Goal: Connect with others: Connect with others

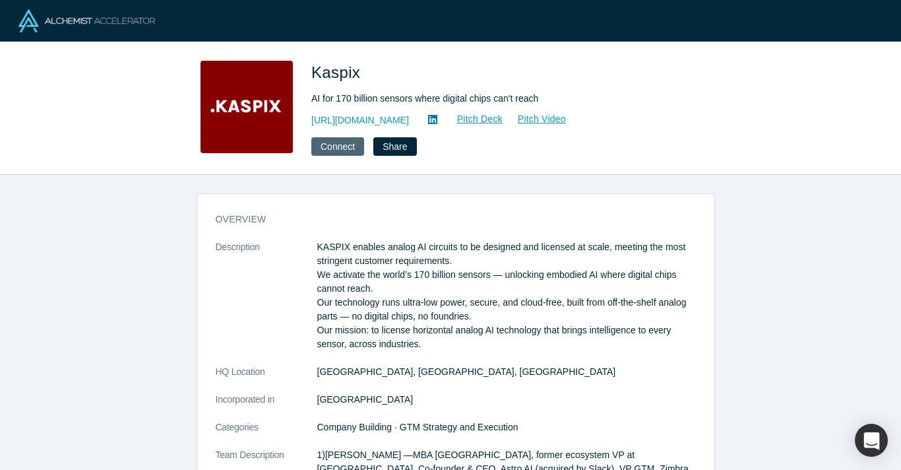
click at [322, 143] on button "Connect" at bounding box center [337, 146] width 53 height 18
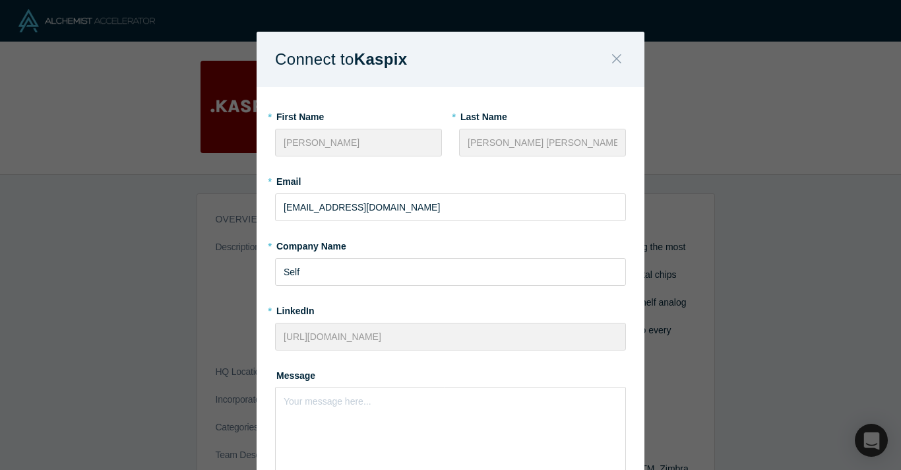
click at [612, 55] on icon "Close" at bounding box center [616, 58] width 9 height 15
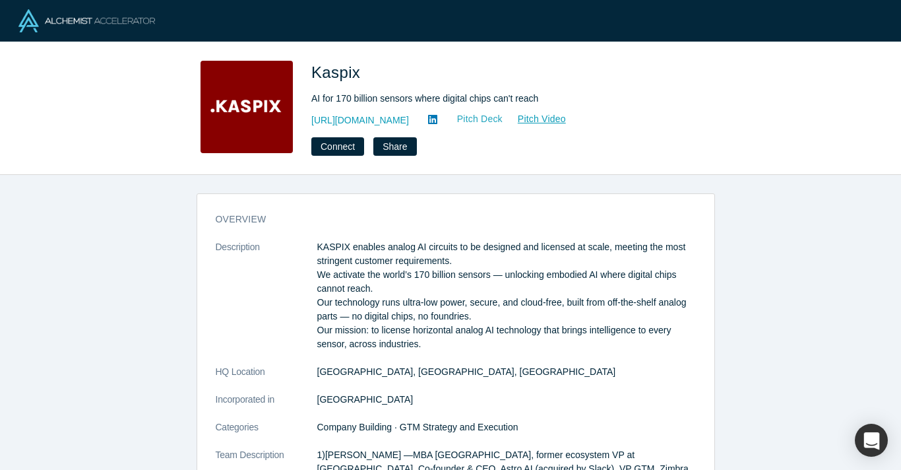
click at [443, 118] on link "Pitch Deck" at bounding box center [473, 118] width 61 height 15
click at [444, 118] on link "Pitch Deck" at bounding box center [473, 118] width 61 height 15
click at [524, 119] on link "Pitch Video" at bounding box center [534, 118] width 63 height 15
click at [428, 118] on icon at bounding box center [432, 119] width 9 height 9
click at [338, 144] on button "Connect" at bounding box center [337, 146] width 53 height 18
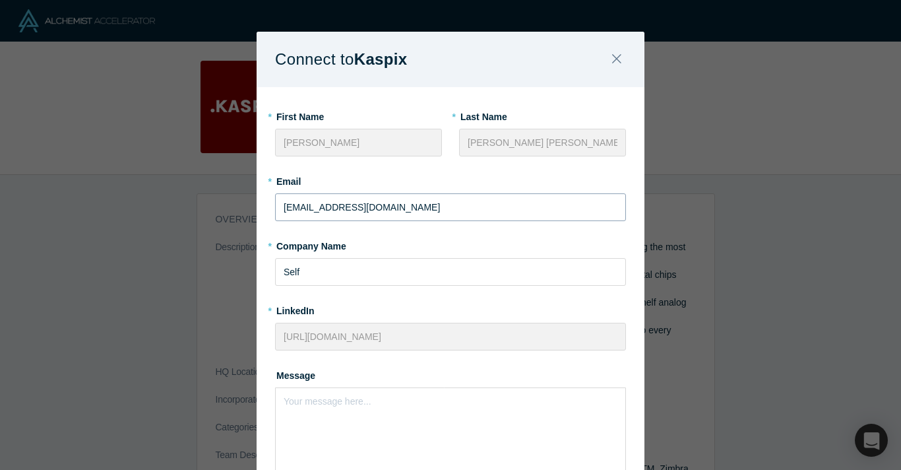
scroll to position [115, 0]
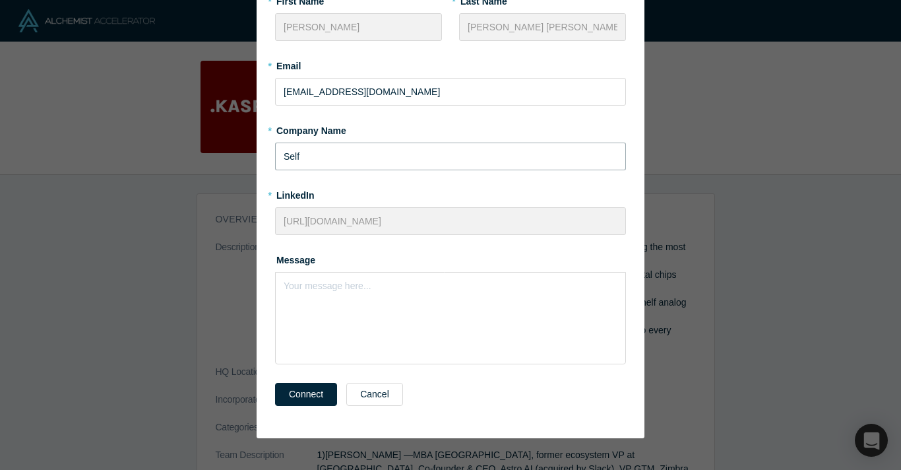
drag, startPoint x: 385, startPoint y: 158, endPoint x: 276, endPoint y: 146, distance: 108.8
click at [276, 146] on input "Self" at bounding box center [450, 156] width 351 height 28
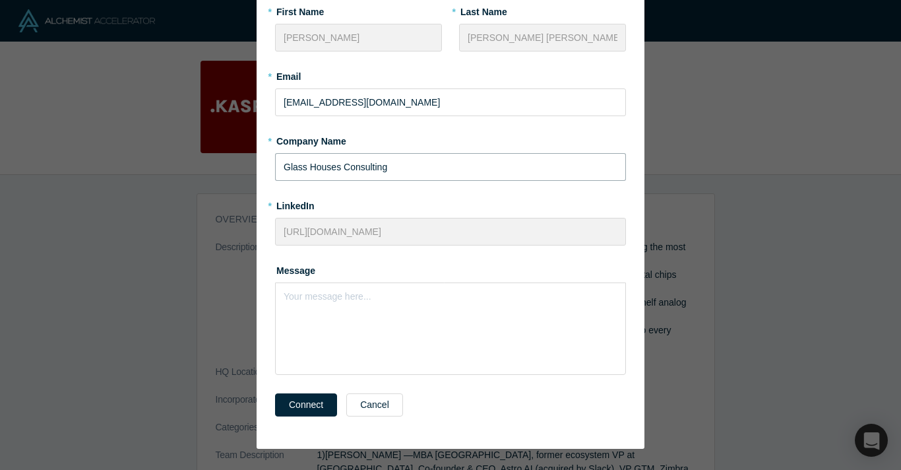
scroll to position [109, 0]
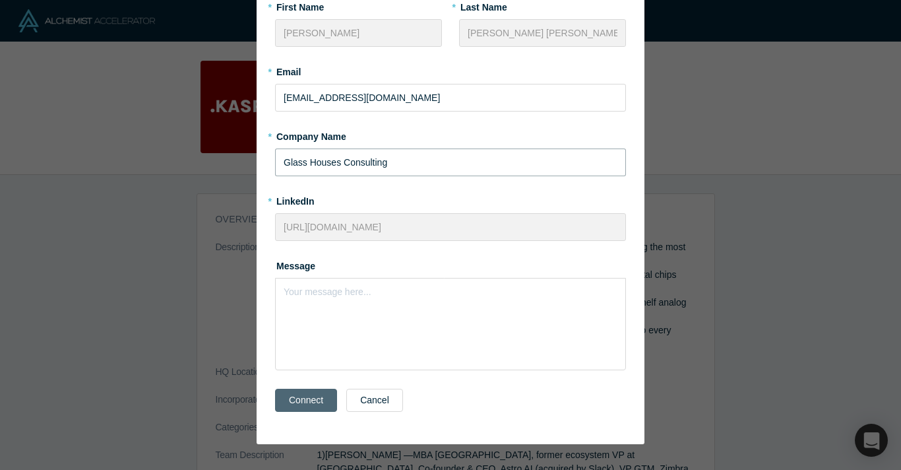
type input "Glass Houses Consulting"
click at [301, 398] on button "Connect" at bounding box center [306, 399] width 62 height 23
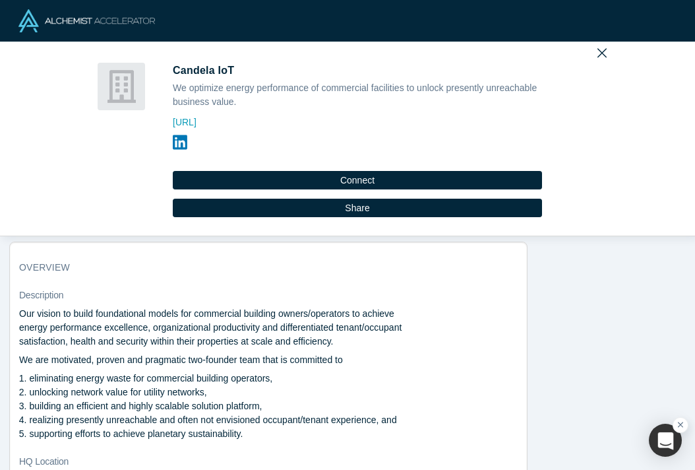
click at [175, 142] on icon at bounding box center [180, 142] width 15 height 16
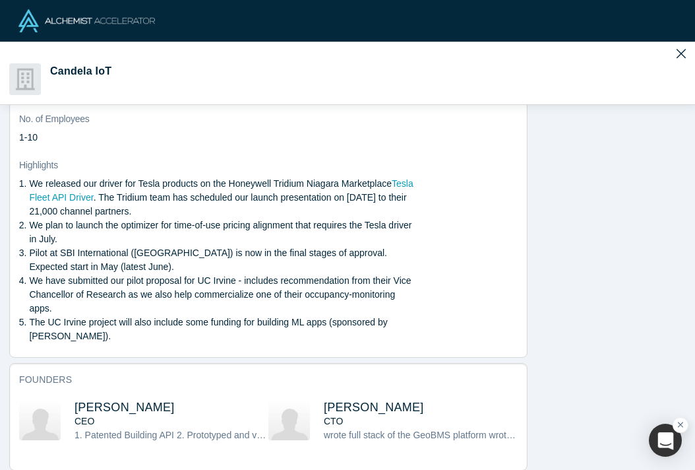
scroll to position [542, 0]
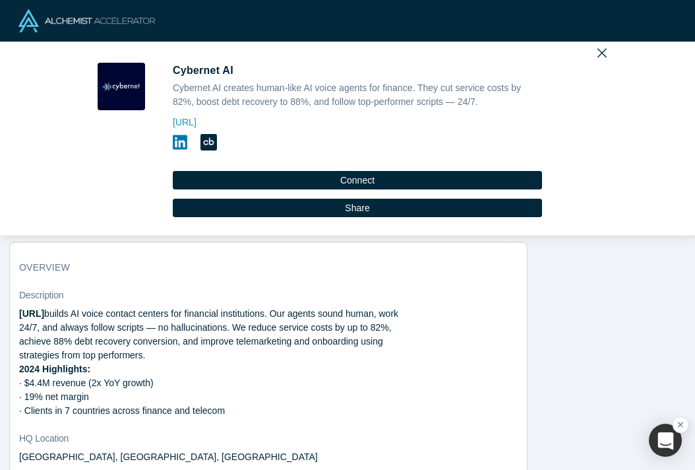
click at [173, 140] on icon at bounding box center [180, 142] width 15 height 16
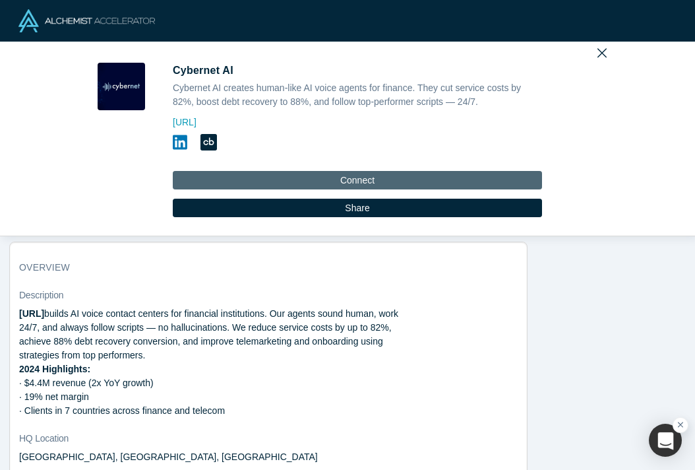
click at [396, 180] on button "Connect" at bounding box center [357, 180] width 369 height 18
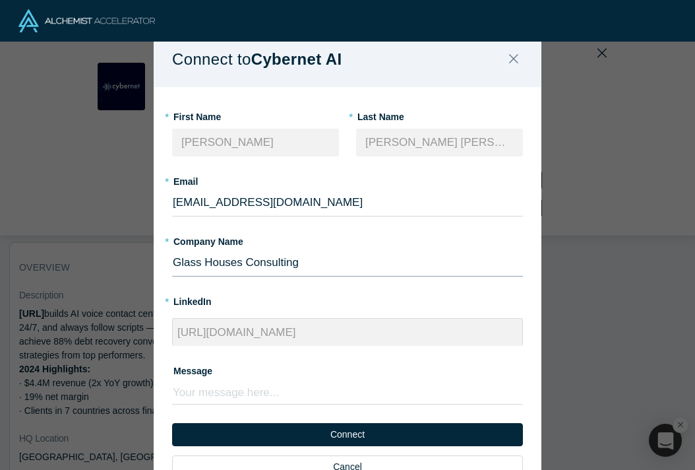
scroll to position [63, 0]
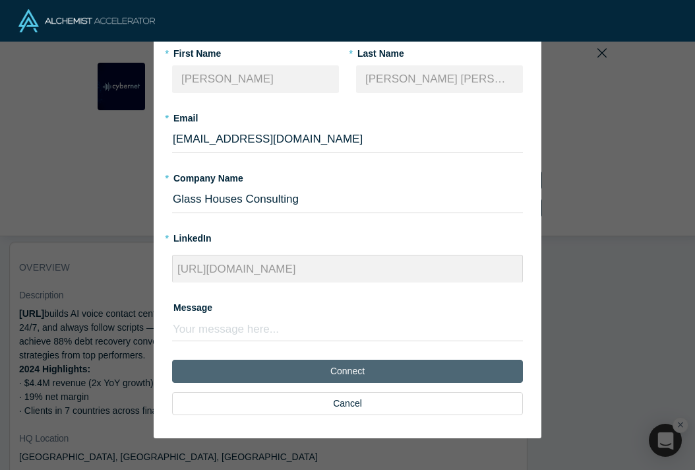
click at [339, 370] on button "Connect" at bounding box center [347, 370] width 351 height 23
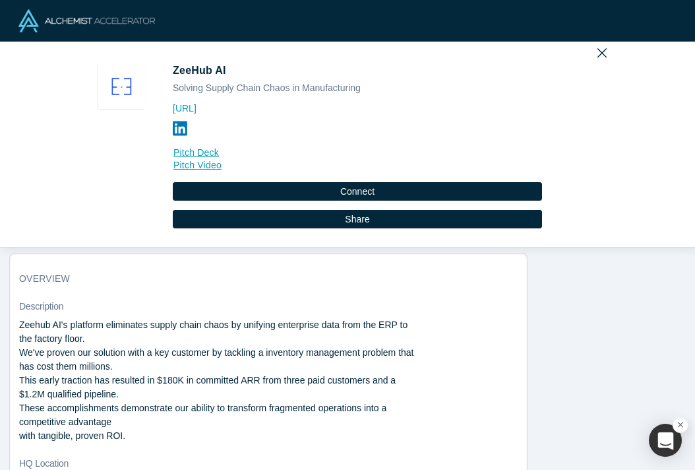
click at [176, 126] on icon at bounding box center [180, 128] width 15 height 15
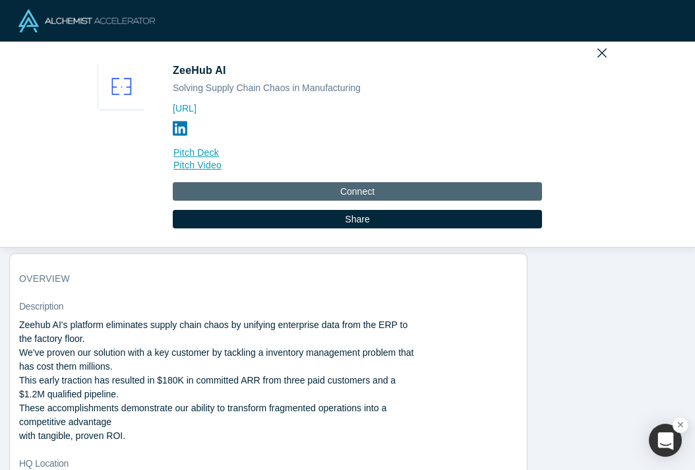
click at [385, 183] on button "Connect" at bounding box center [357, 191] width 369 height 18
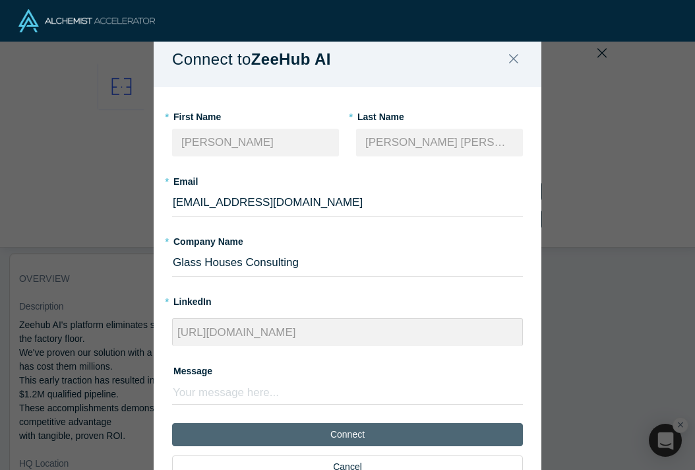
click at [472, 435] on button "Connect" at bounding box center [347, 434] width 351 height 23
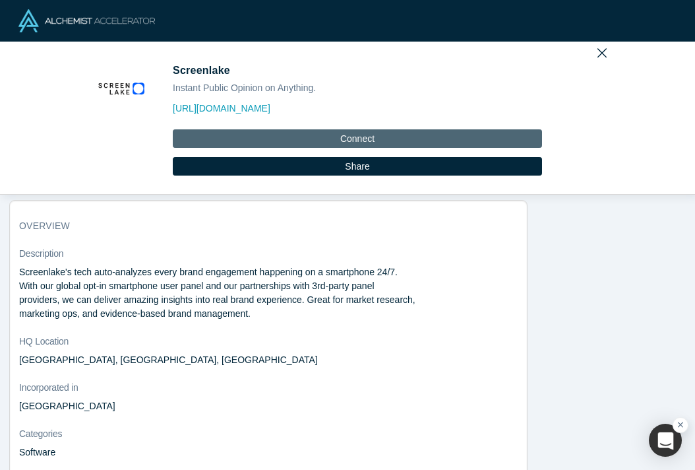
click at [391, 132] on button "Connect" at bounding box center [357, 138] width 369 height 18
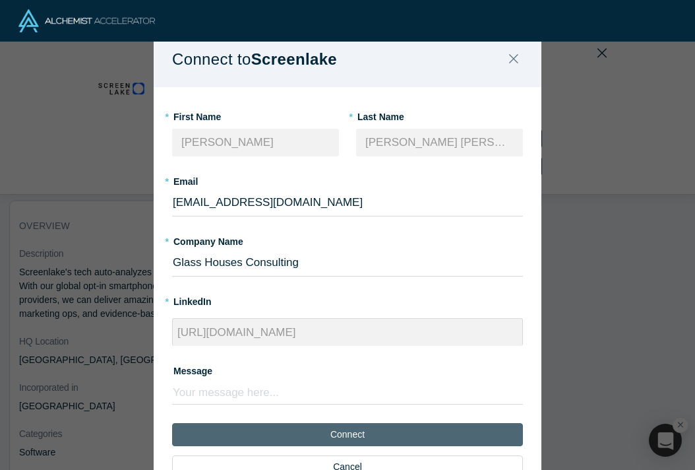
click at [448, 435] on button "Connect" at bounding box center [347, 434] width 351 height 23
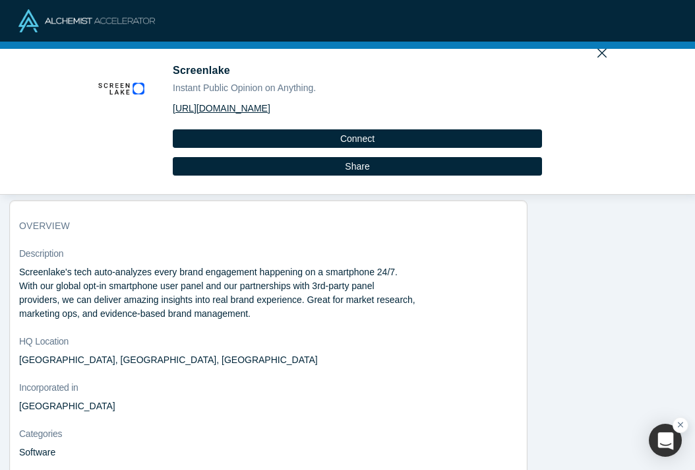
click at [225, 112] on link "https://screenlake.com" at bounding box center [357, 109] width 369 height 14
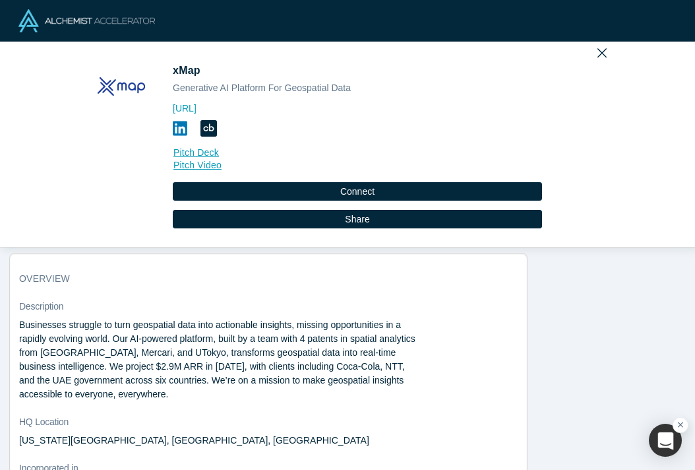
click at [173, 123] on icon at bounding box center [180, 128] width 15 height 16
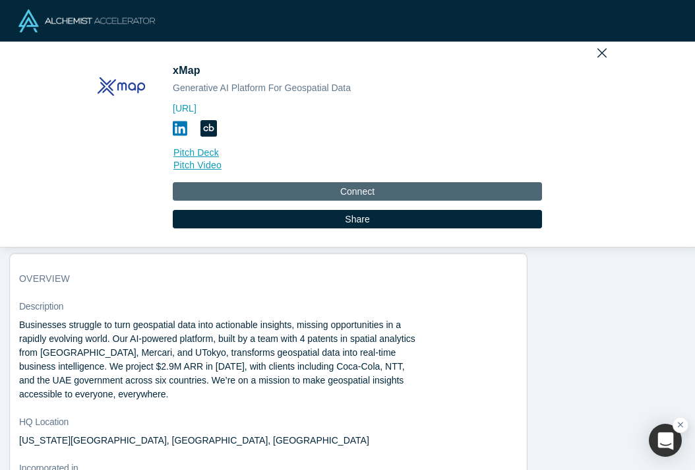
click at [403, 189] on button "Connect" at bounding box center [357, 191] width 369 height 18
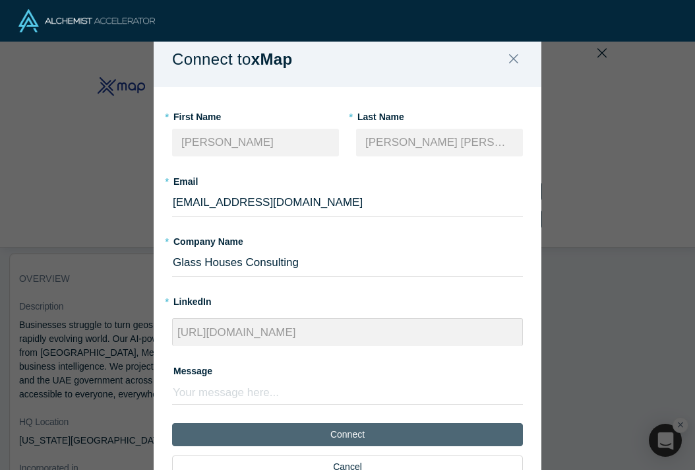
click at [439, 433] on button "Connect" at bounding box center [347, 434] width 351 height 23
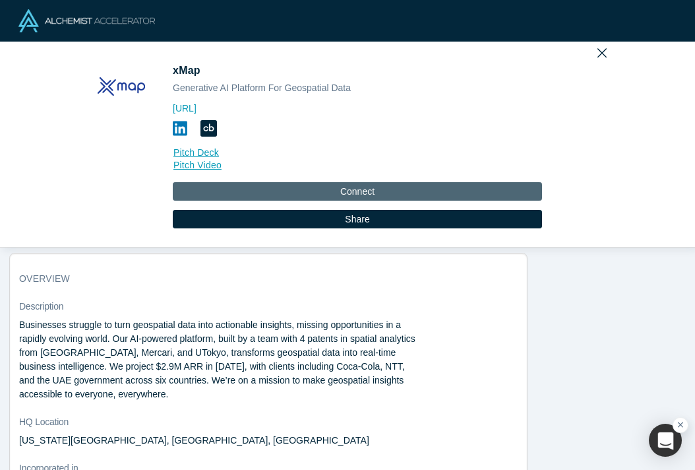
click at [438, 190] on button "Connect" at bounding box center [357, 191] width 369 height 18
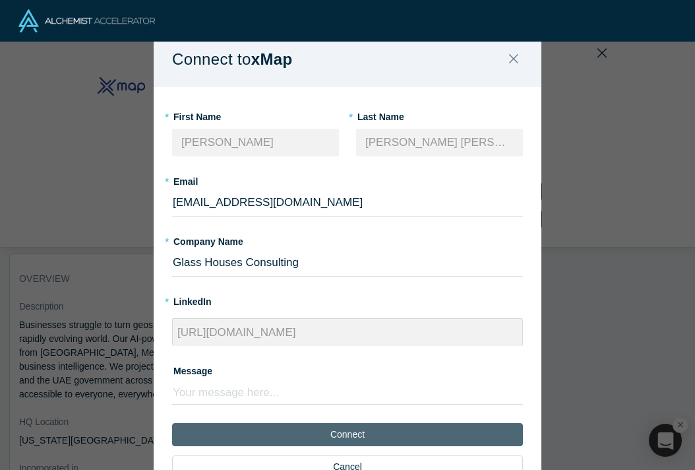
click at [408, 433] on button "Connect" at bounding box center [347, 434] width 351 height 23
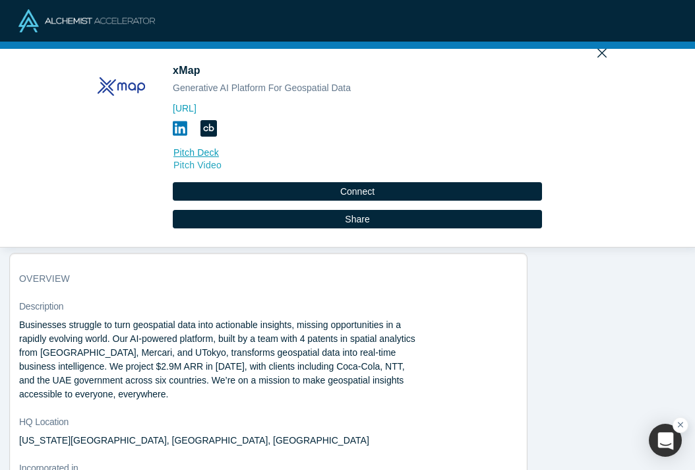
click at [197, 166] on link "Pitch Video" at bounding box center [357, 165] width 369 height 15
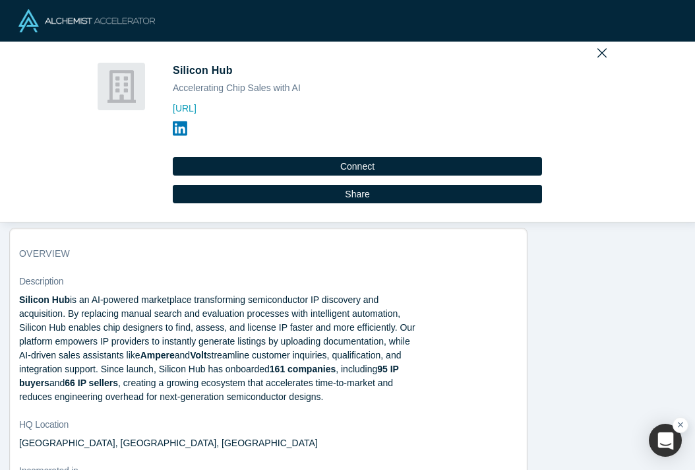
click at [175, 129] on icon at bounding box center [180, 128] width 15 height 16
click at [600, 49] on icon "Close" at bounding box center [602, 53] width 9 height 9
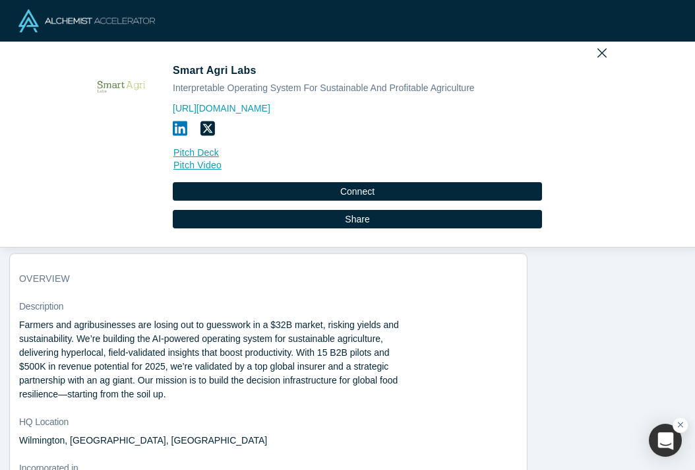
click at [174, 125] on icon at bounding box center [180, 128] width 15 height 15
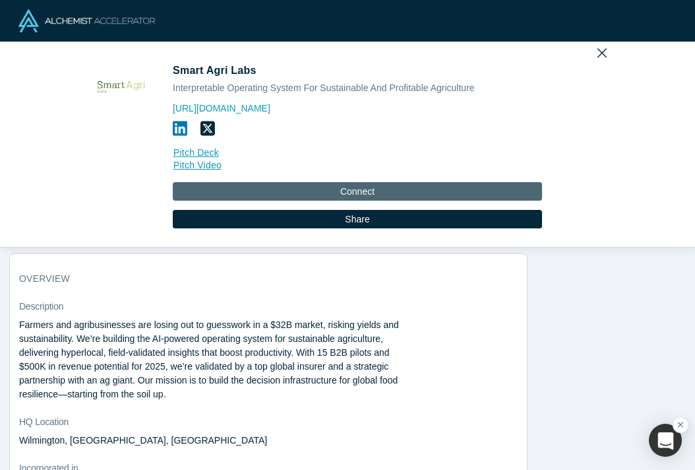
click at [400, 189] on button "Connect" at bounding box center [357, 191] width 369 height 18
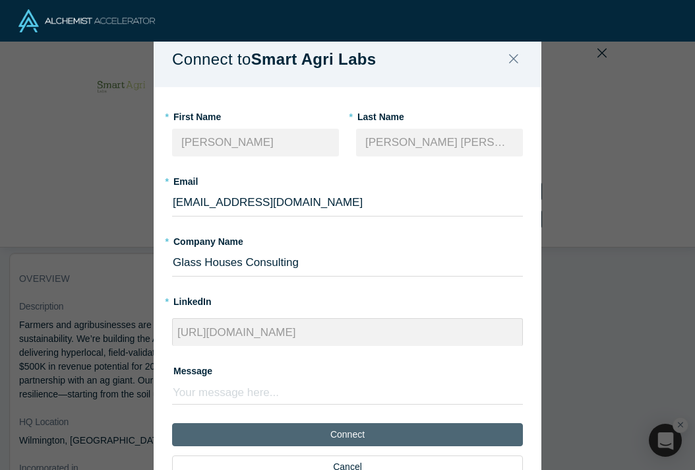
click at [483, 431] on button "Connect" at bounding box center [347, 434] width 351 height 23
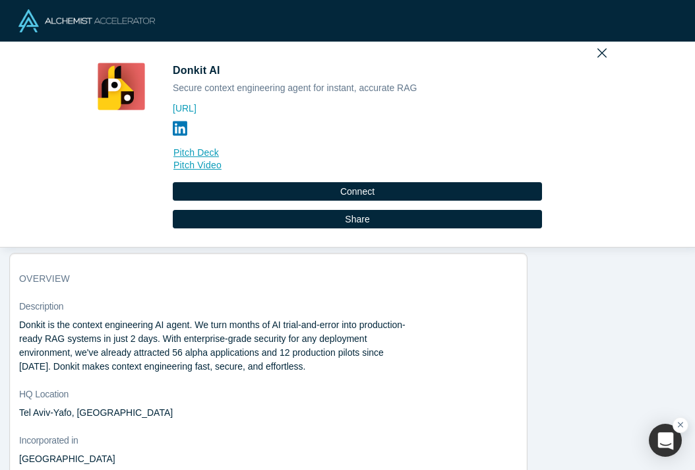
click at [175, 129] on icon at bounding box center [180, 128] width 15 height 16
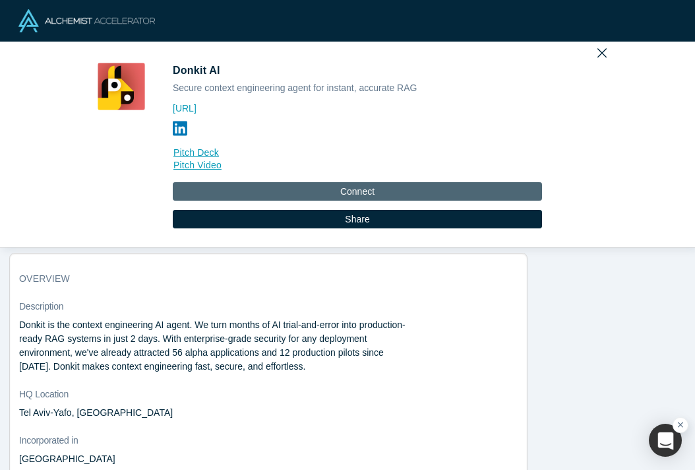
click at [350, 189] on button "Connect" at bounding box center [357, 191] width 369 height 18
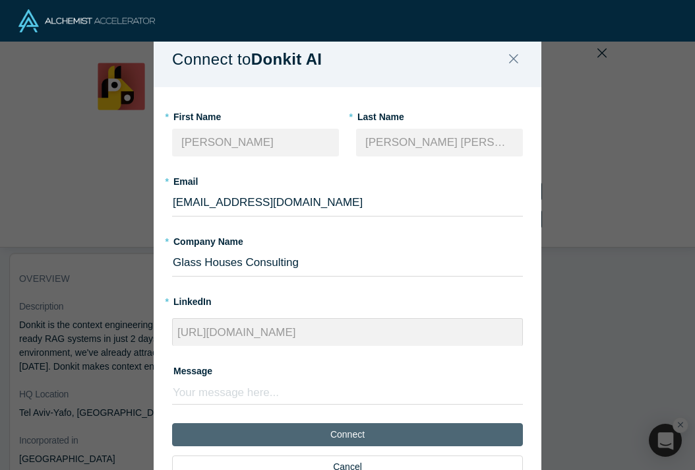
click at [466, 425] on button "Connect" at bounding box center [347, 434] width 351 height 23
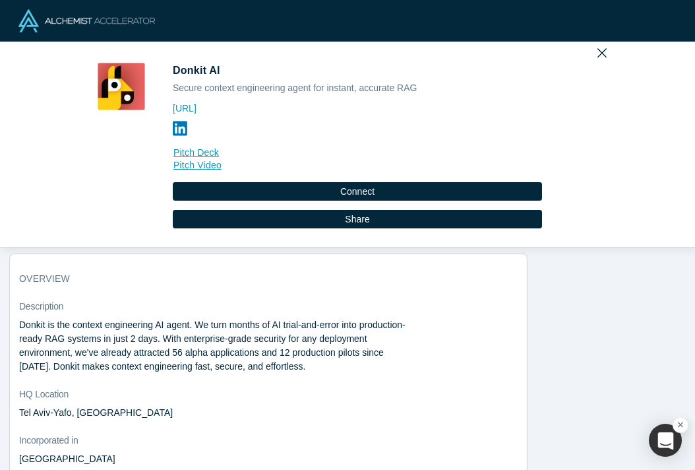
click at [334, 122] on div "[URL] Pitch Deck Pitch Video" at bounding box center [357, 137] width 369 height 74
